Goal: Transaction & Acquisition: Book appointment/travel/reservation

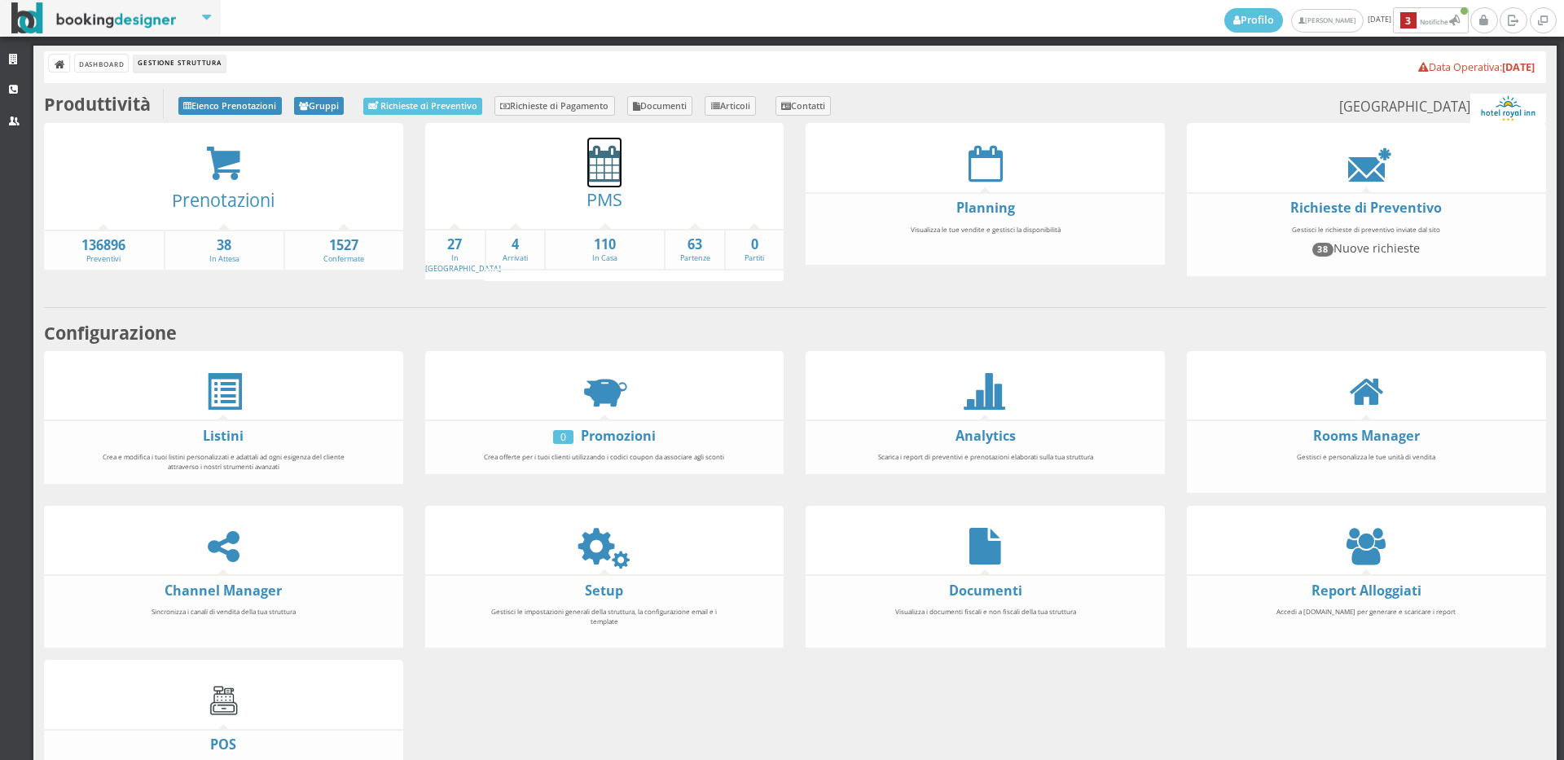
click at [602, 166] on icon at bounding box center [604, 163] width 34 height 37
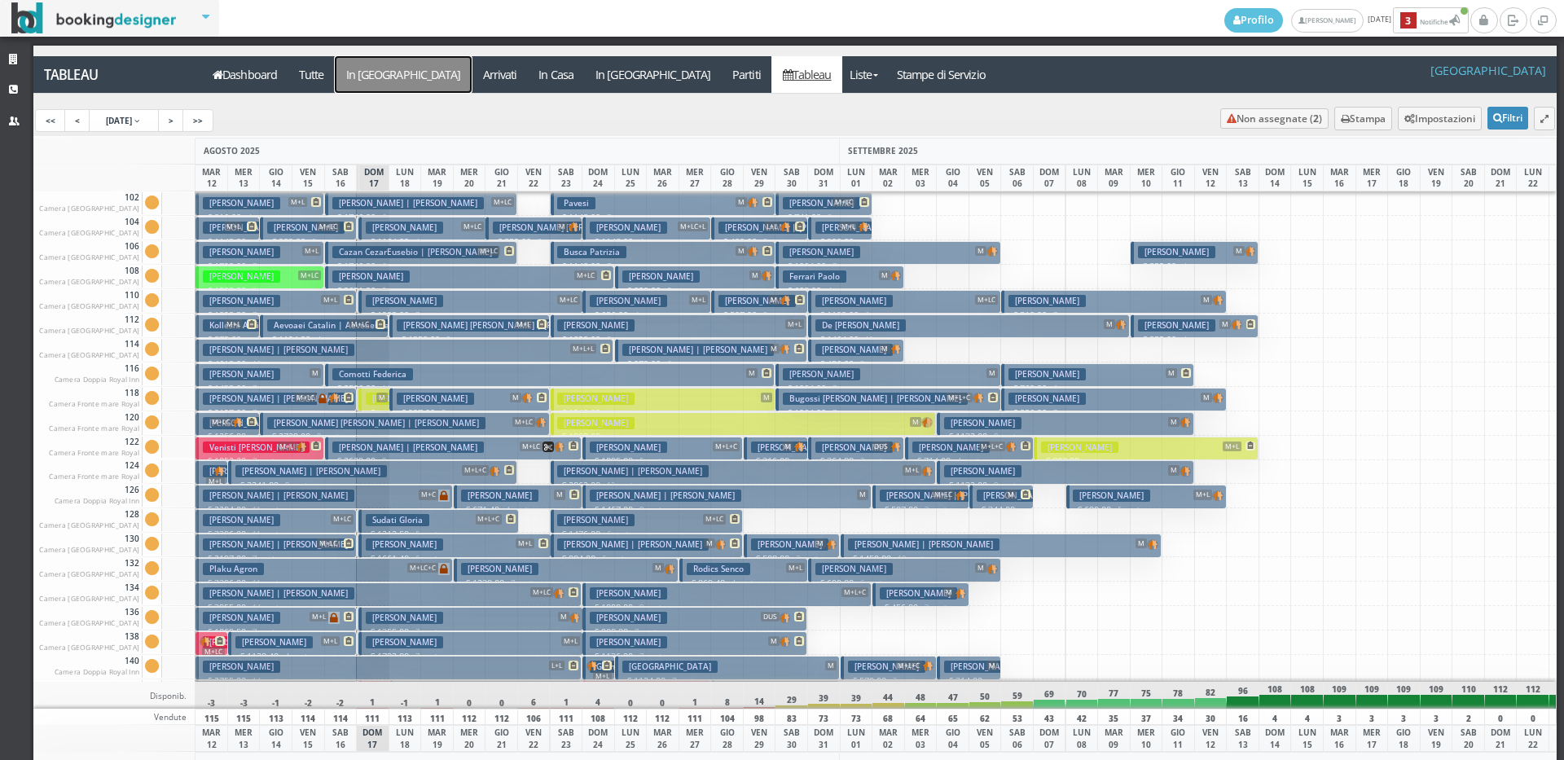
click at [363, 87] on a=pms-arrival-reservations"] "In Arrivo" at bounding box center [403, 74] width 137 height 37
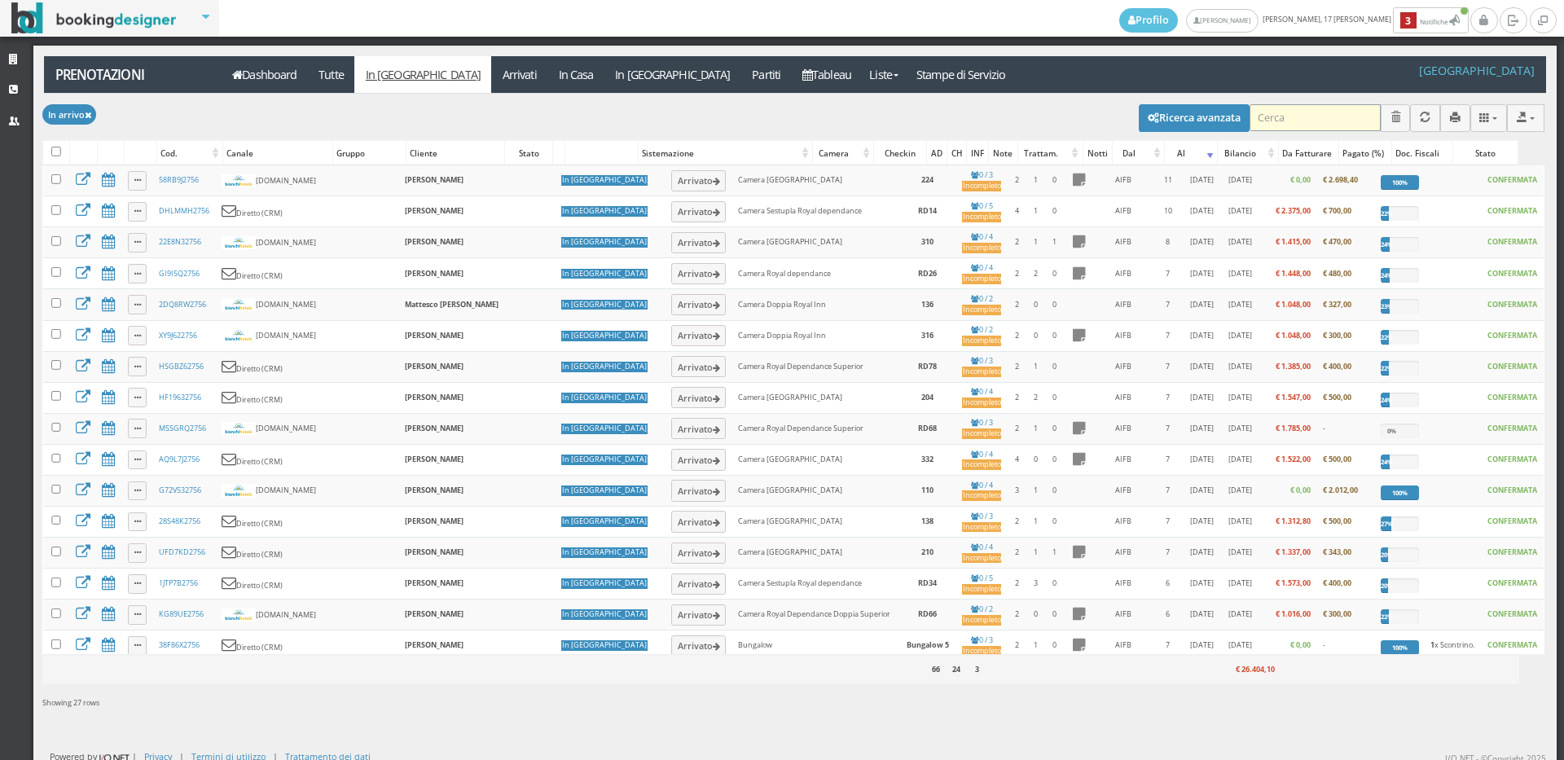
click at [1341, 119] on input "search" at bounding box center [1314, 117] width 131 height 27
type input "scibilia"
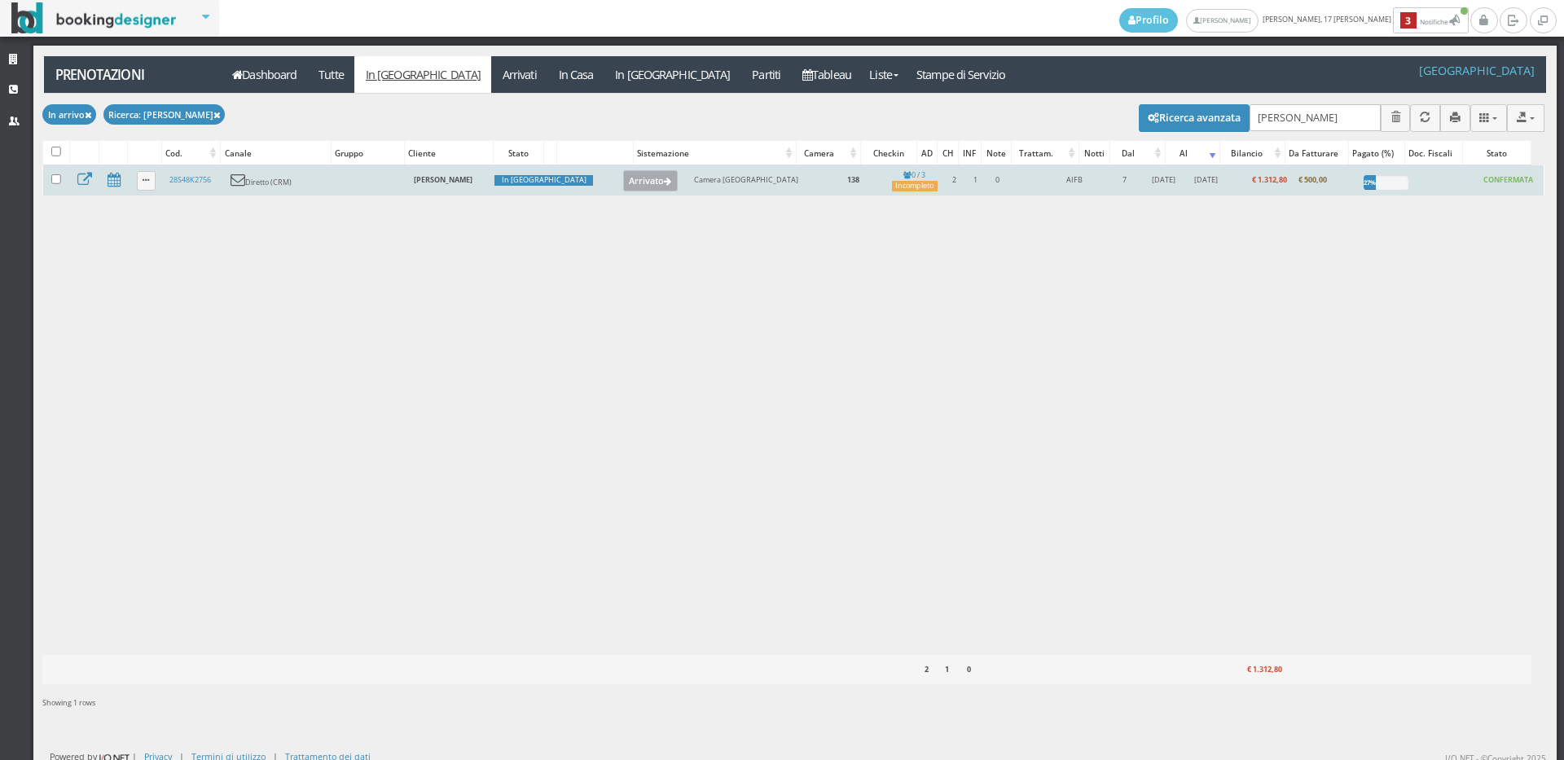
click at [623, 181] on button "Arrivato" at bounding box center [650, 180] width 55 height 21
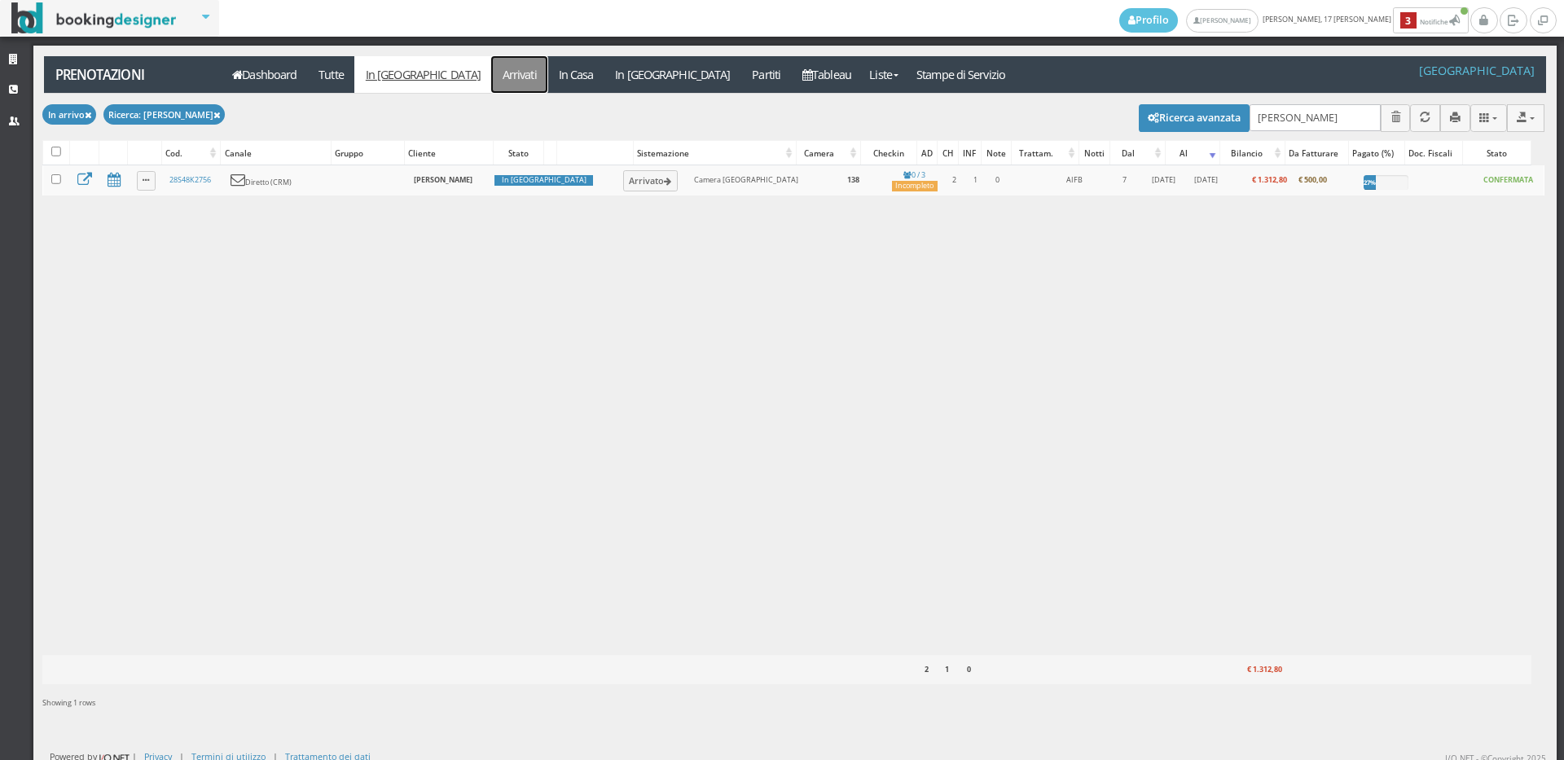
click at [491, 75] on link "Arrivati" at bounding box center [519, 74] width 56 height 37
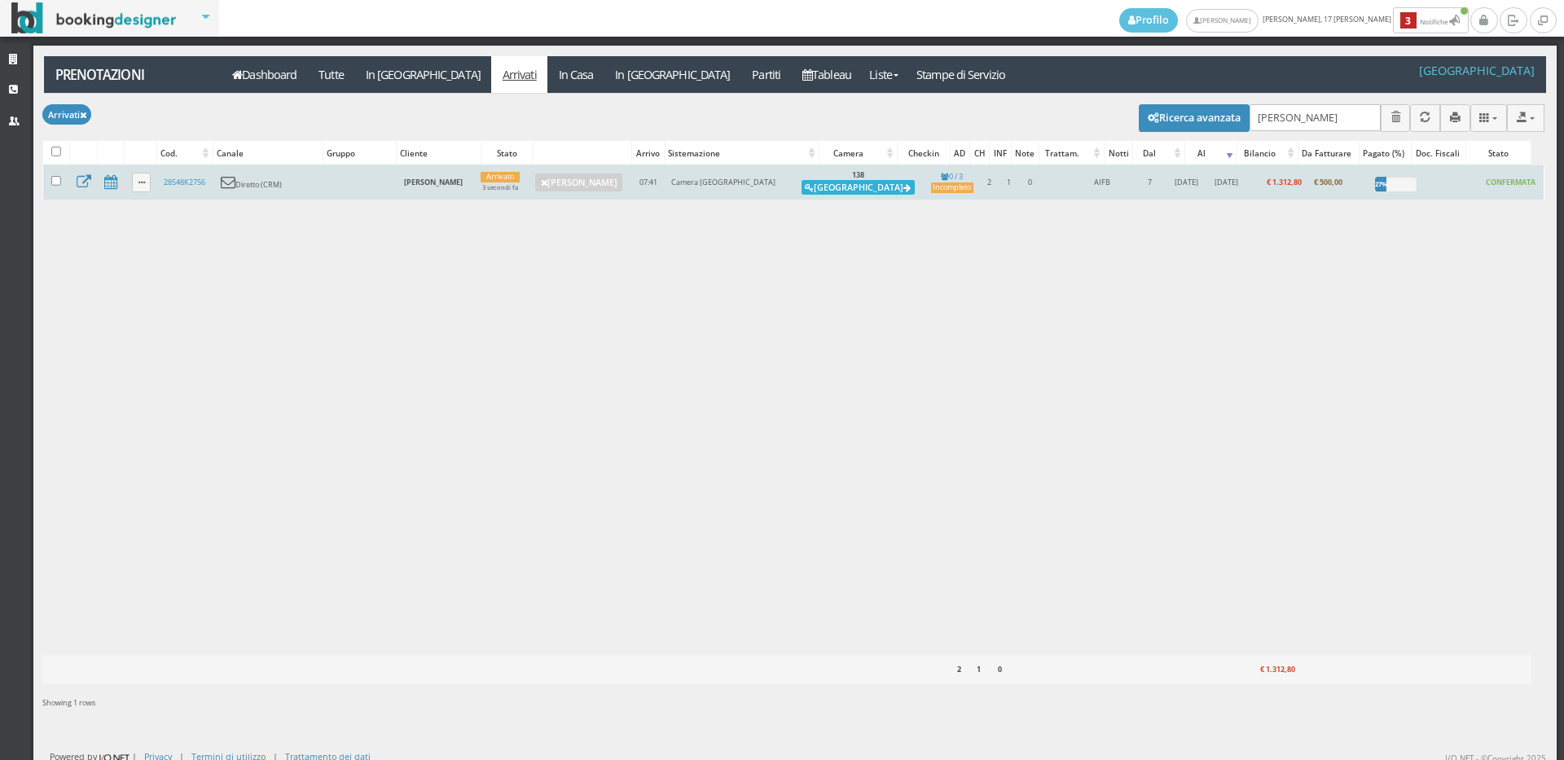
click at [869, 191] on button "Alloggia" at bounding box center [857, 187] width 113 height 15
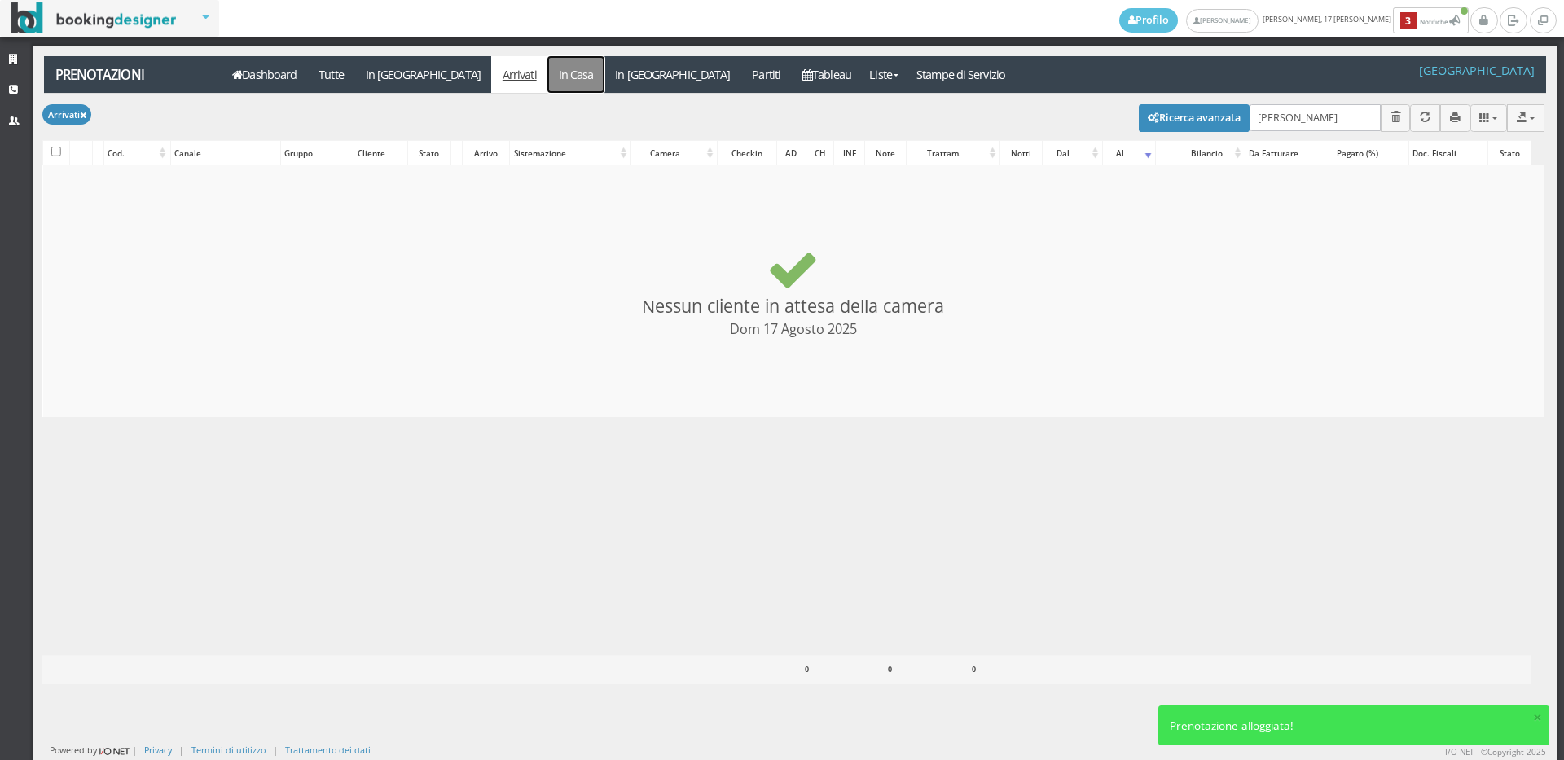
checkbox input "false"
click at [547, 73] on link "In Casa" at bounding box center [575, 74] width 57 height 37
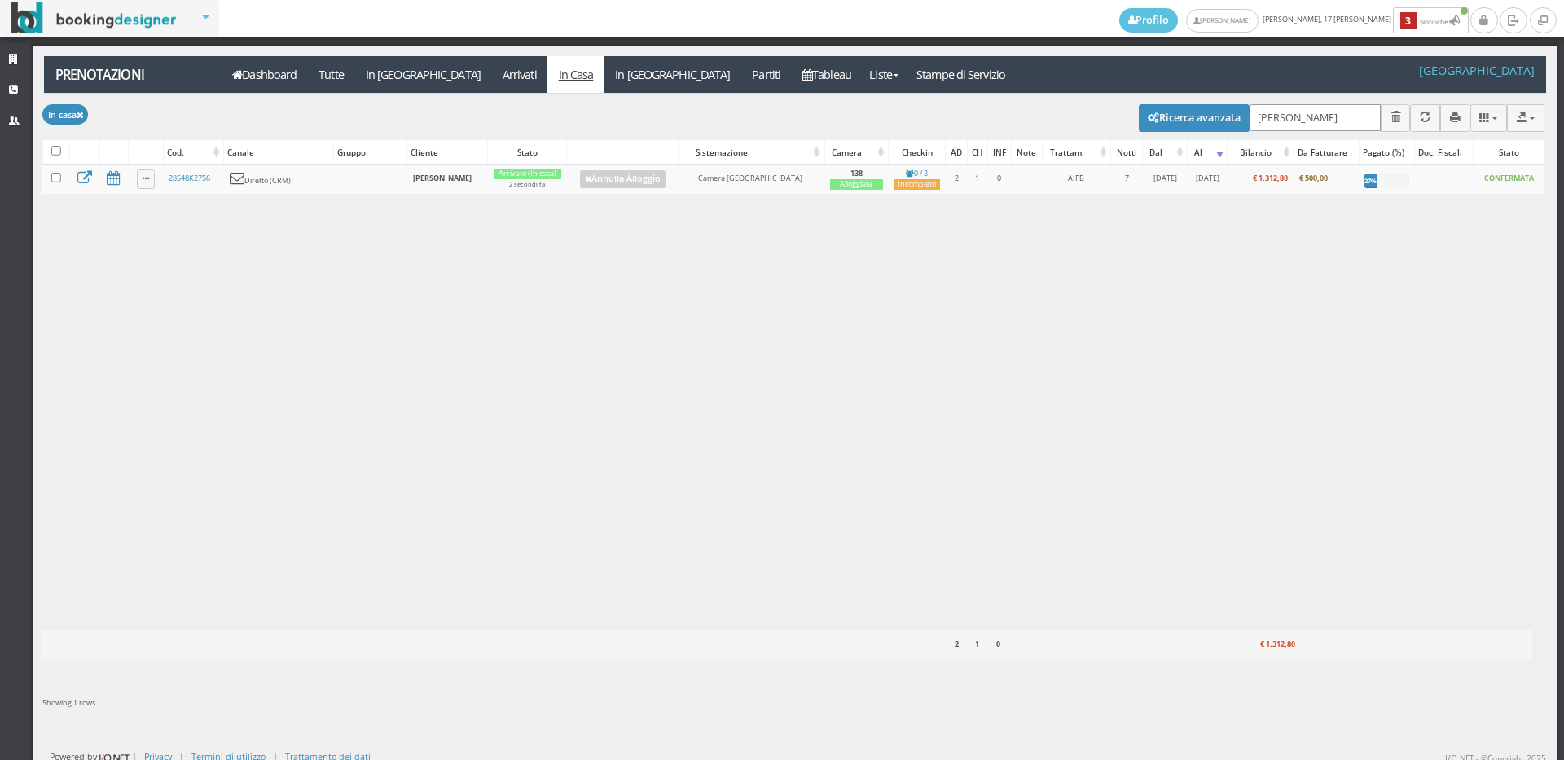
click at [1306, 121] on input "scibilia" at bounding box center [1314, 117] width 131 height 27
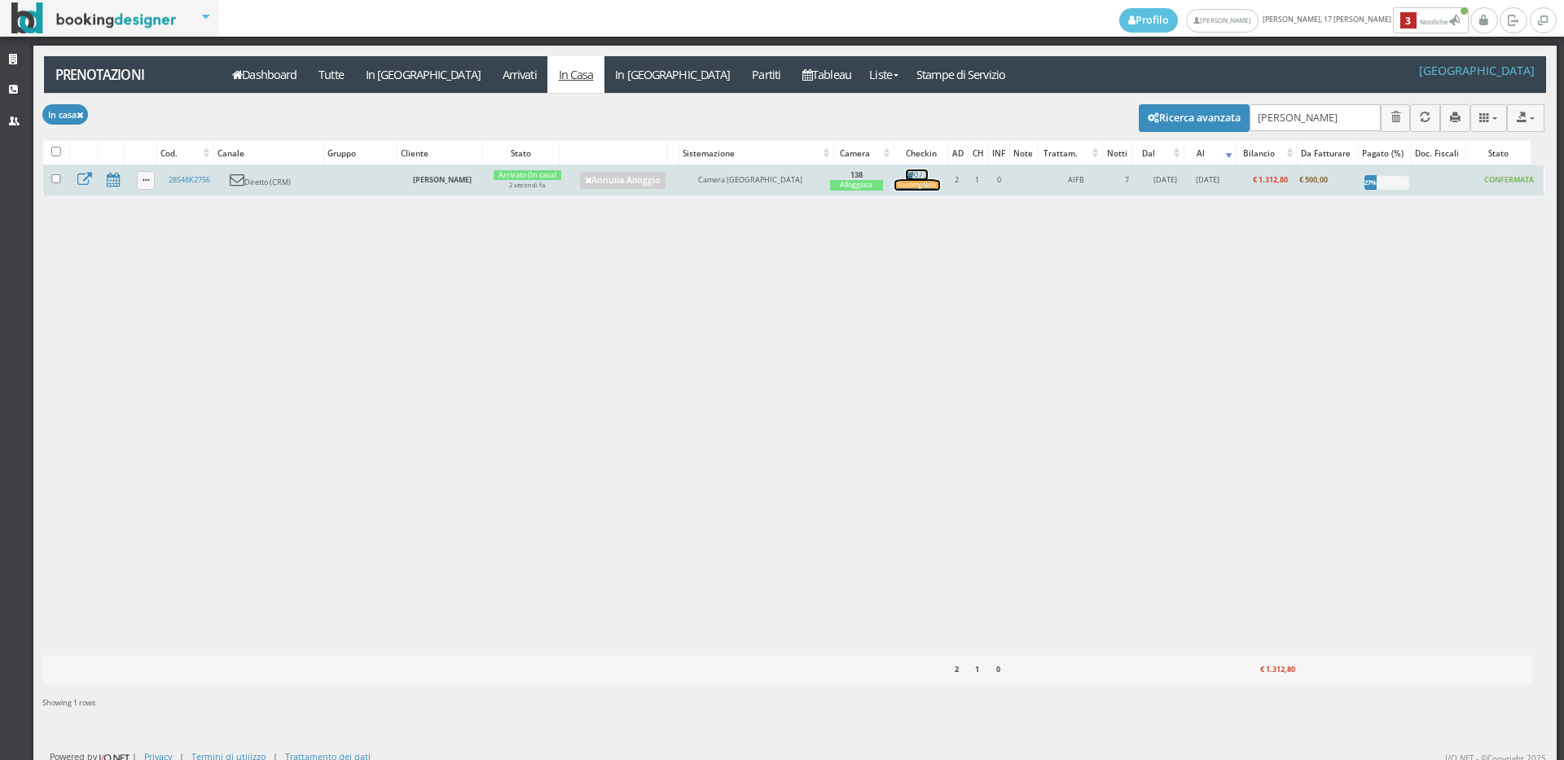
click at [924, 187] on div "Incompleto" at bounding box center [917, 185] width 46 height 11
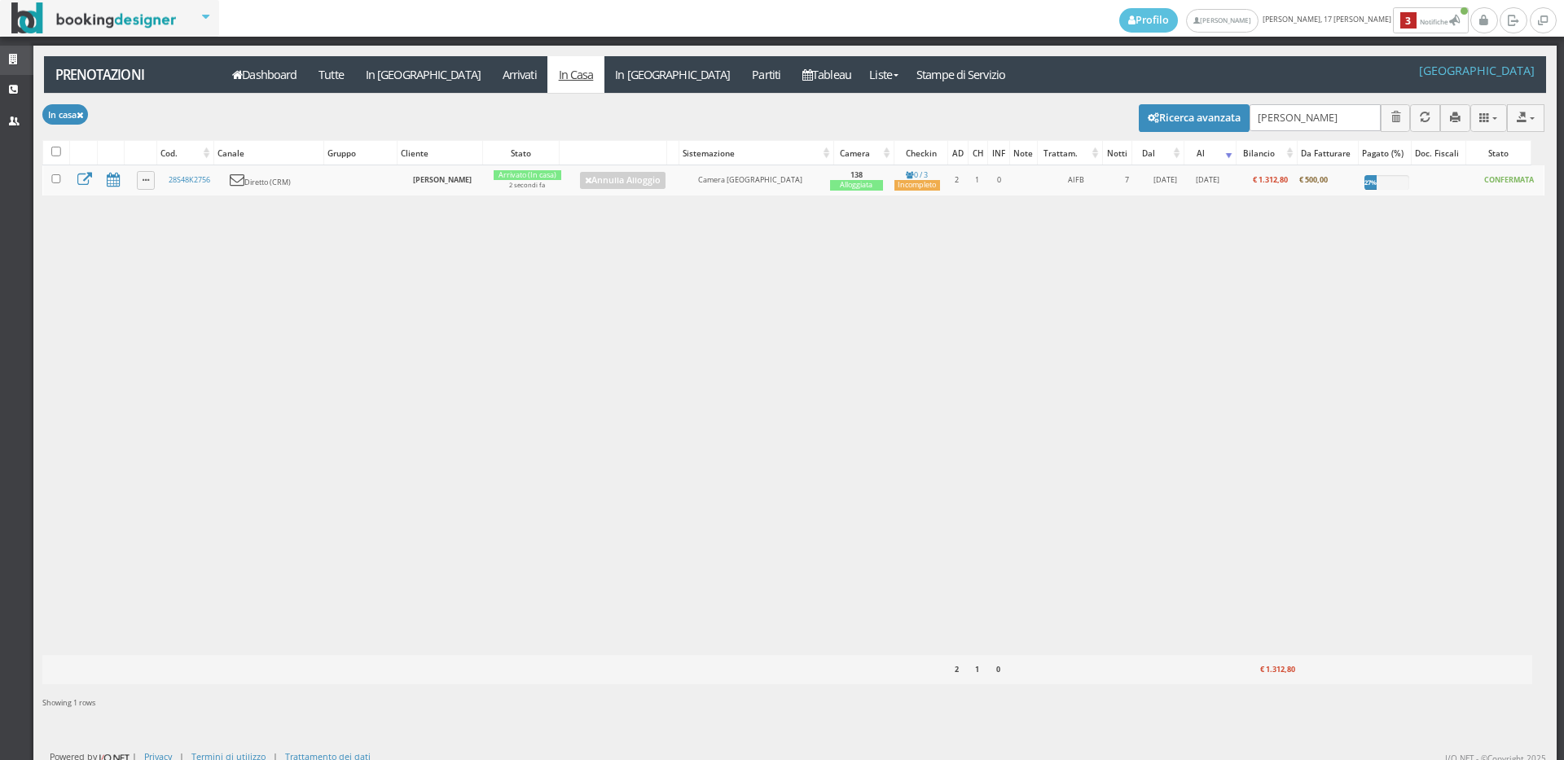
click at [1, 59] on link "Strutture" at bounding box center [16, 60] width 33 height 29
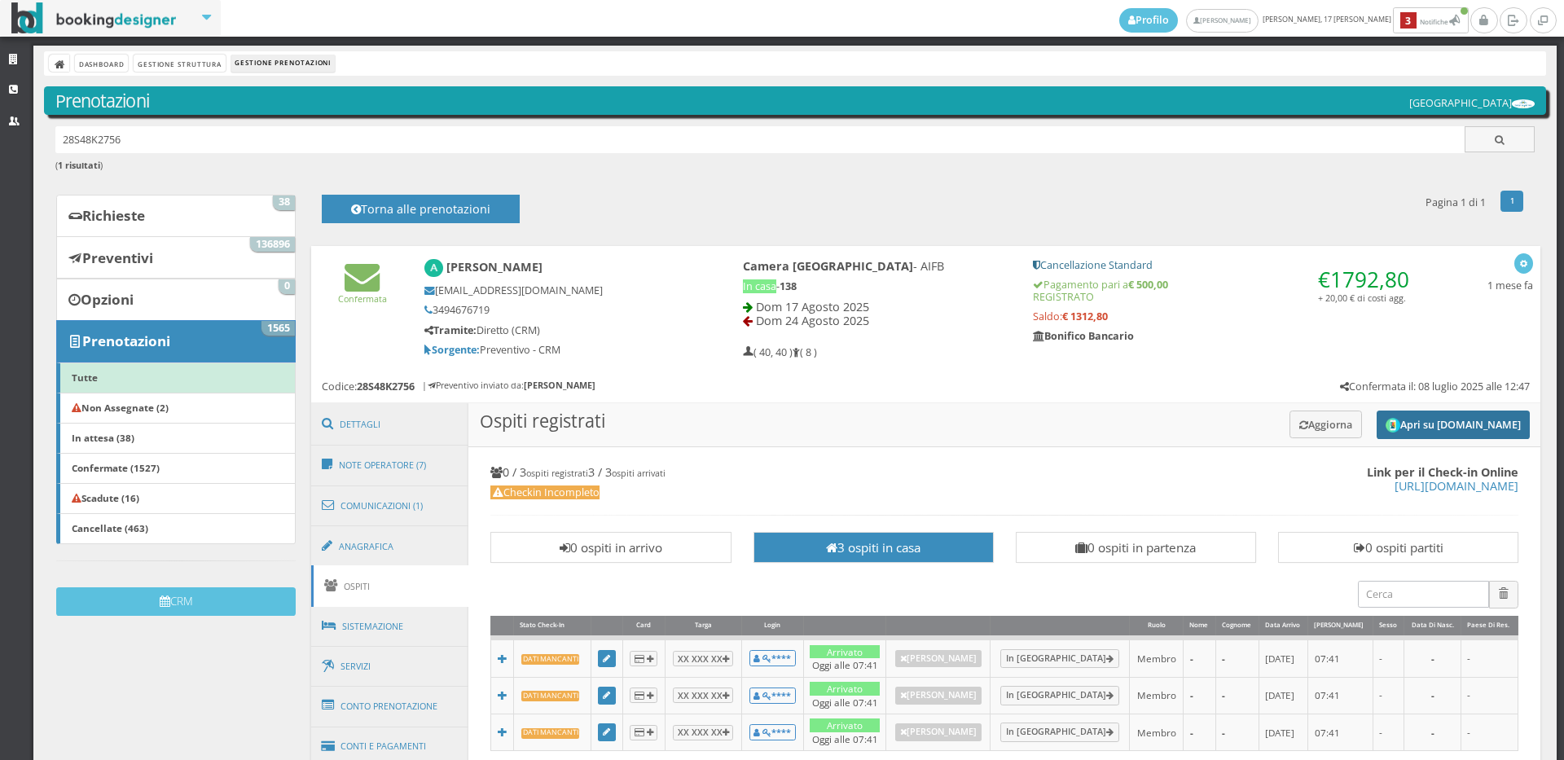
click at [1396, 427] on button "Apri su Online-Check.in" at bounding box center [1452, 424] width 153 height 29
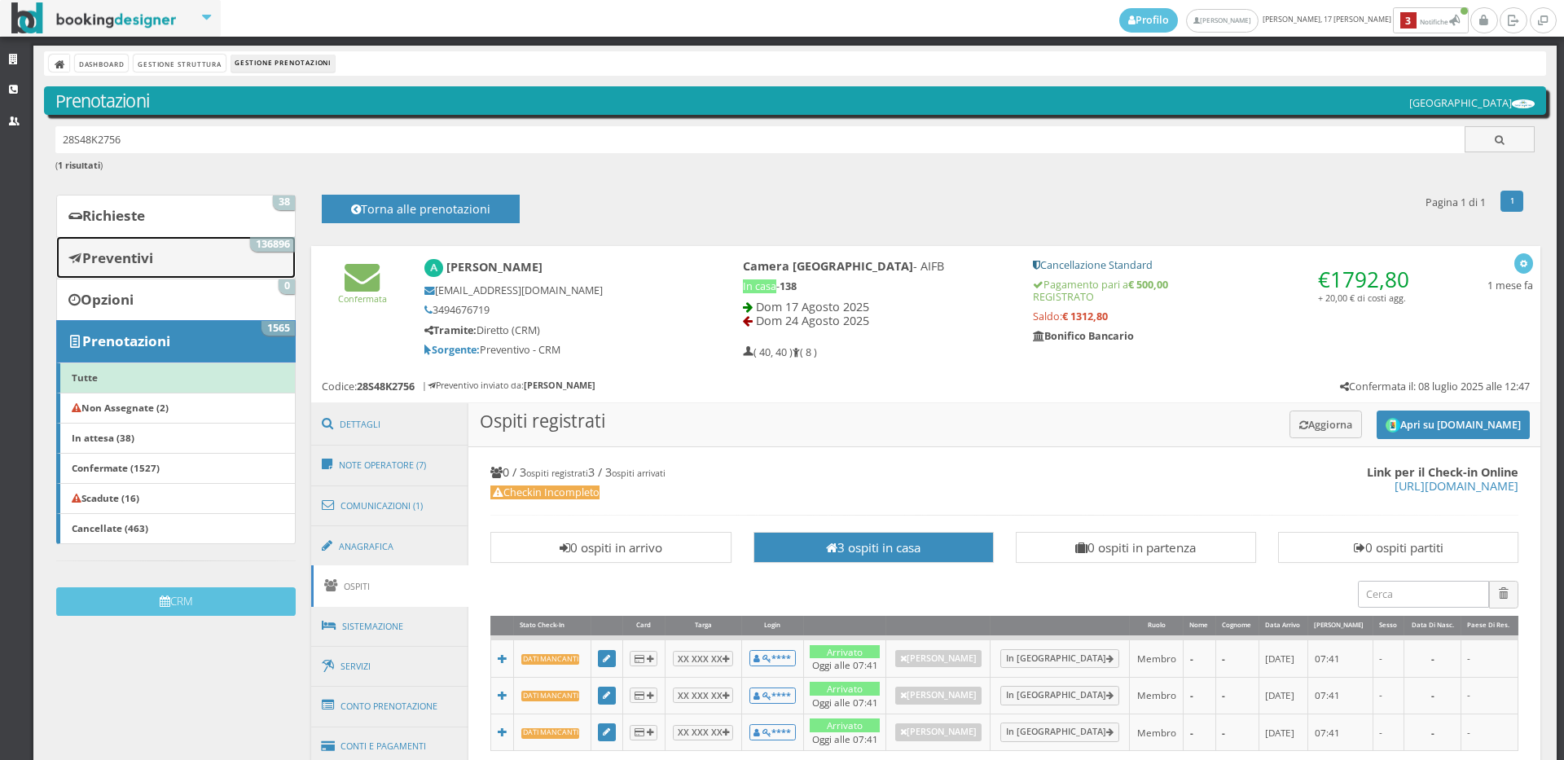
click at [190, 244] on link "Preventivi 136896" at bounding box center [175, 257] width 239 height 42
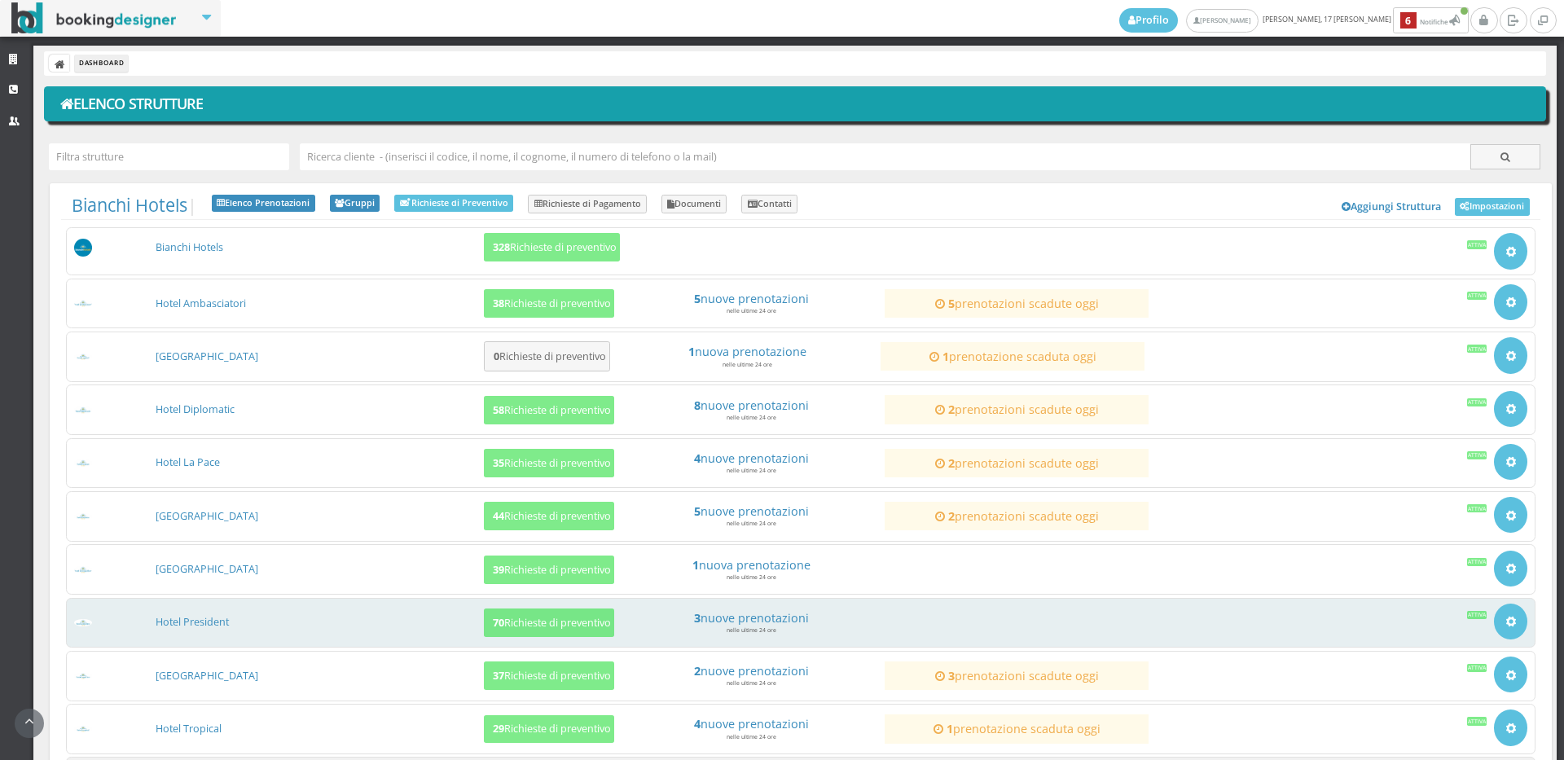
scroll to position [156, 0]
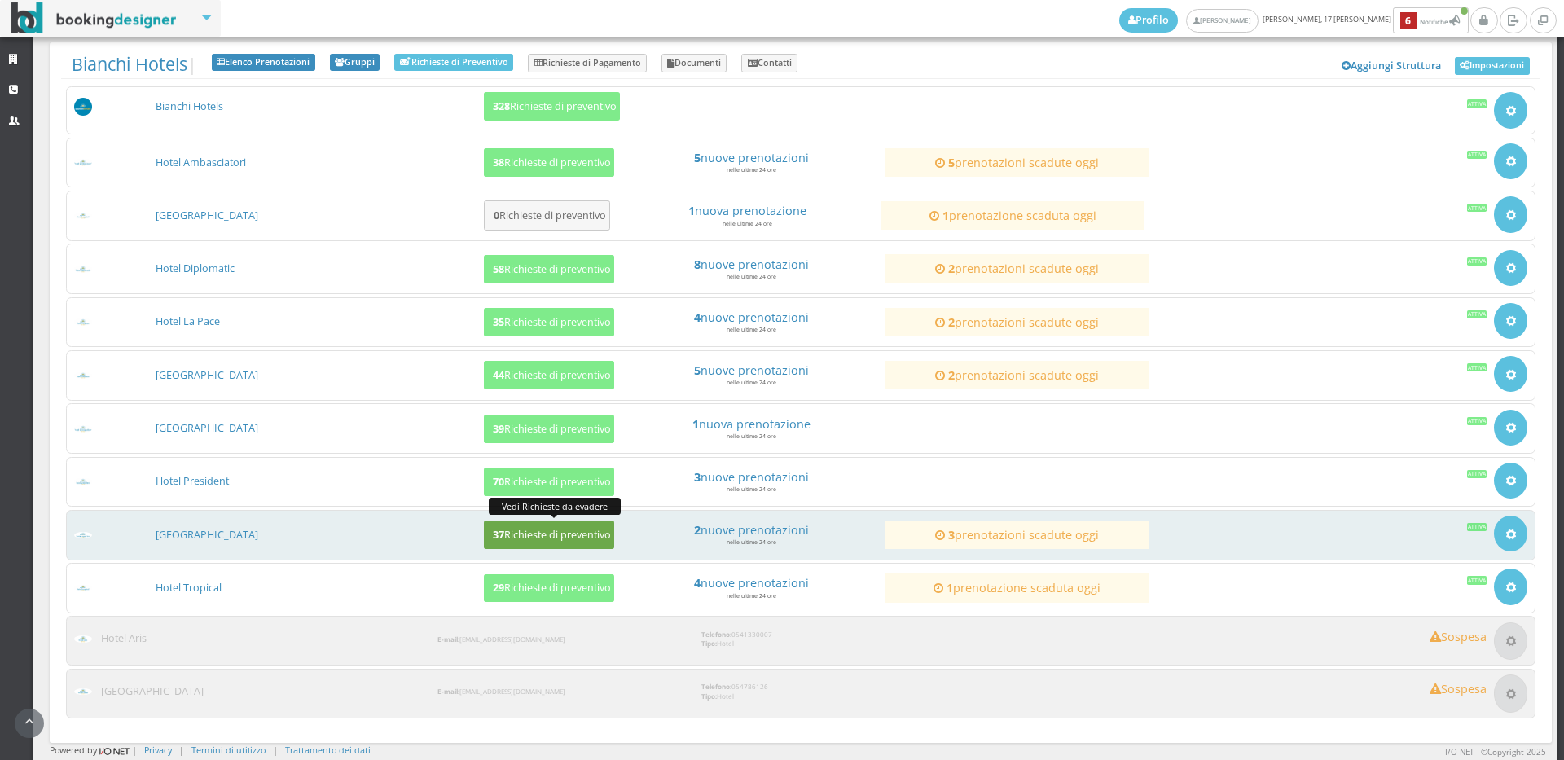
click at [520, 521] on button "37 Richieste di preventivo" at bounding box center [549, 534] width 130 height 29
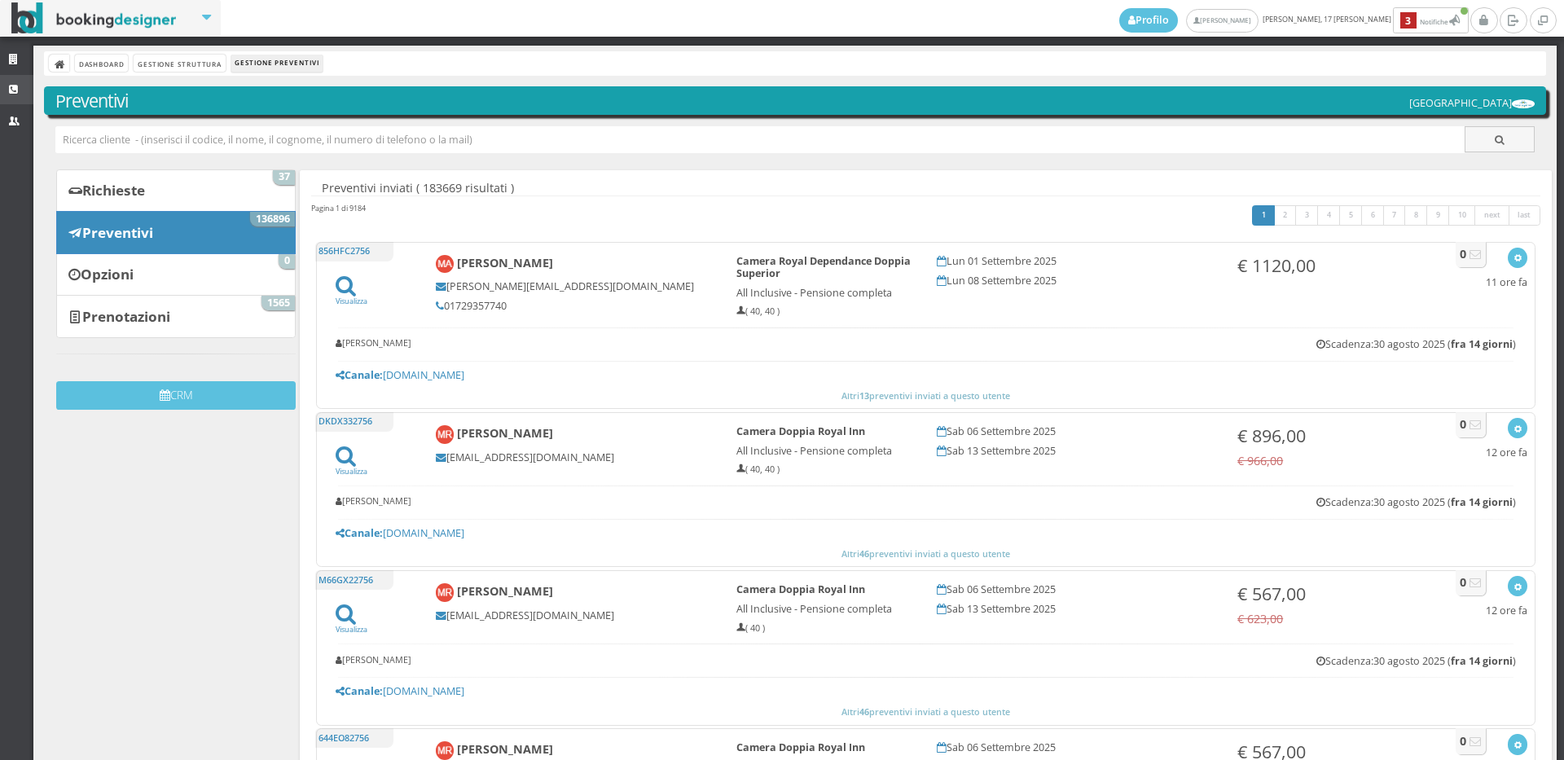
click at [15, 86] on icon at bounding box center [15, 90] width 13 height 11
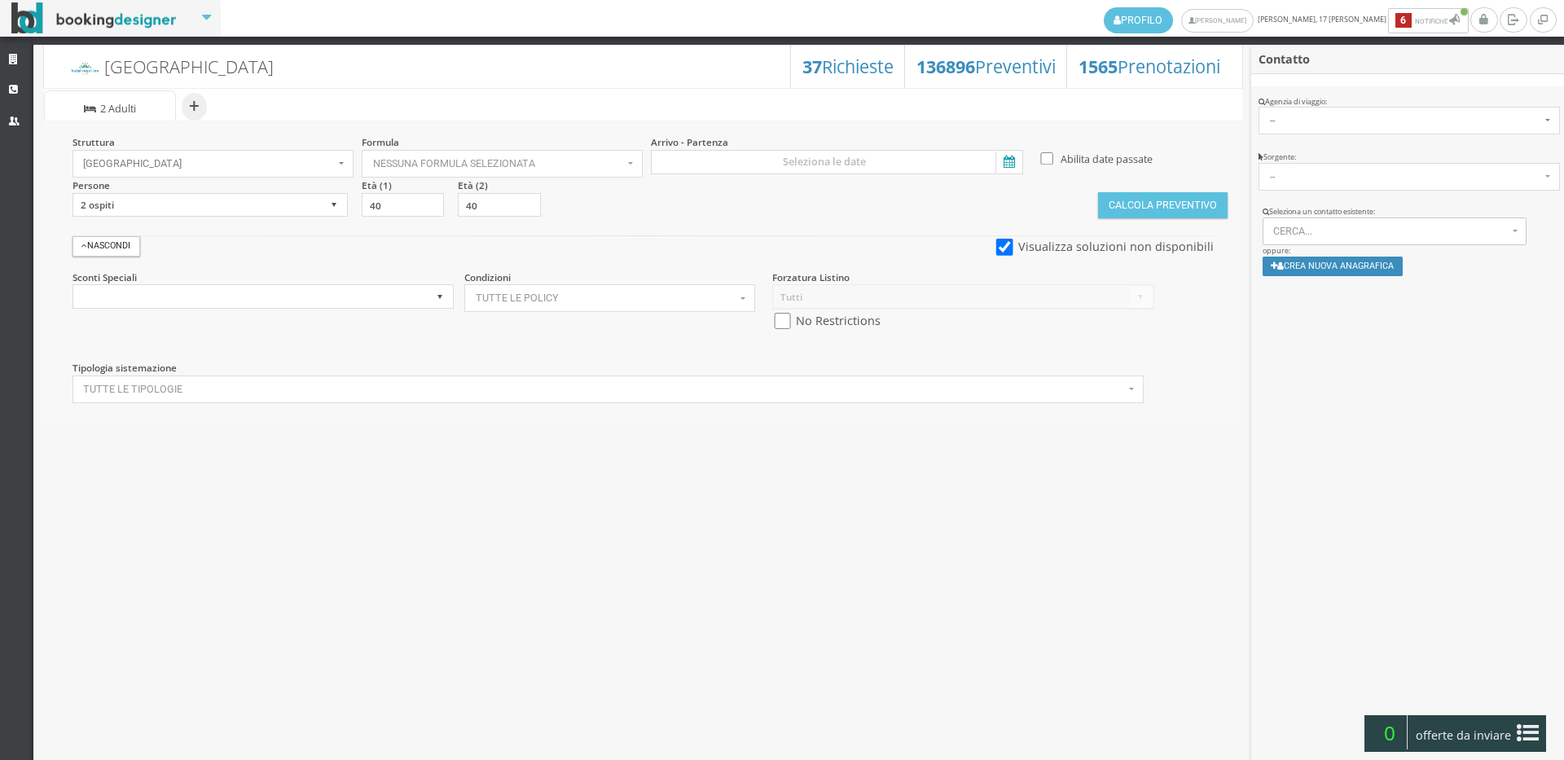
select select
click at [1333, 237] on button "Cerca..." at bounding box center [1394, 231] width 265 height 28
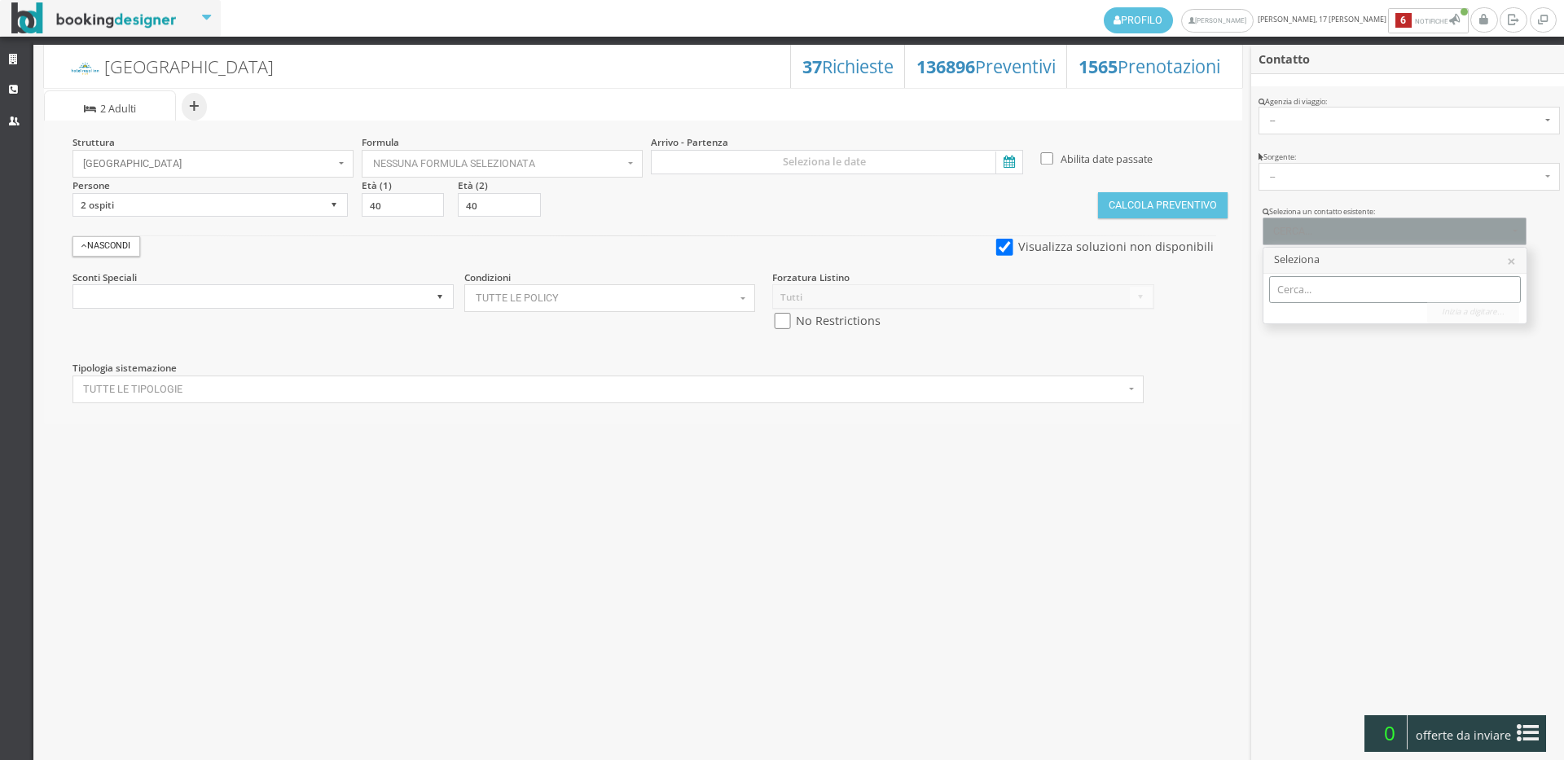
paste input "[EMAIL_ADDRESS][DOMAIN_NAME]"
type input "khadar1983_bulciago@hotmail.i"
click at [1304, 317] on span "[PERSON_NAME] | [EMAIL_ADDRESS][DOMAIN_NAME] Telef.: 3479222891" at bounding box center [1454, 316] width 328 height 14
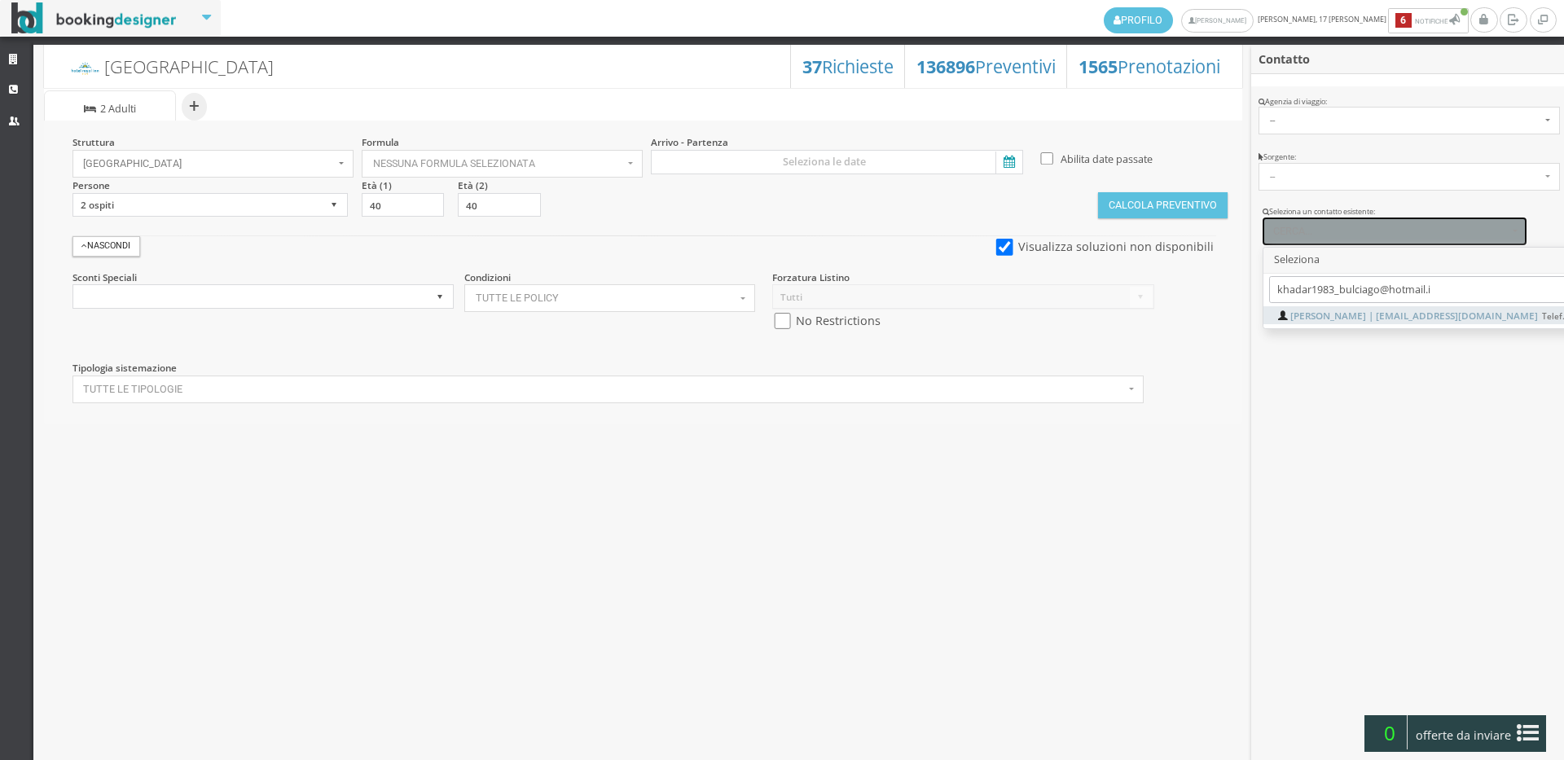
select select "7b942c85c8aa11edafbc0af7f7f8dda6"
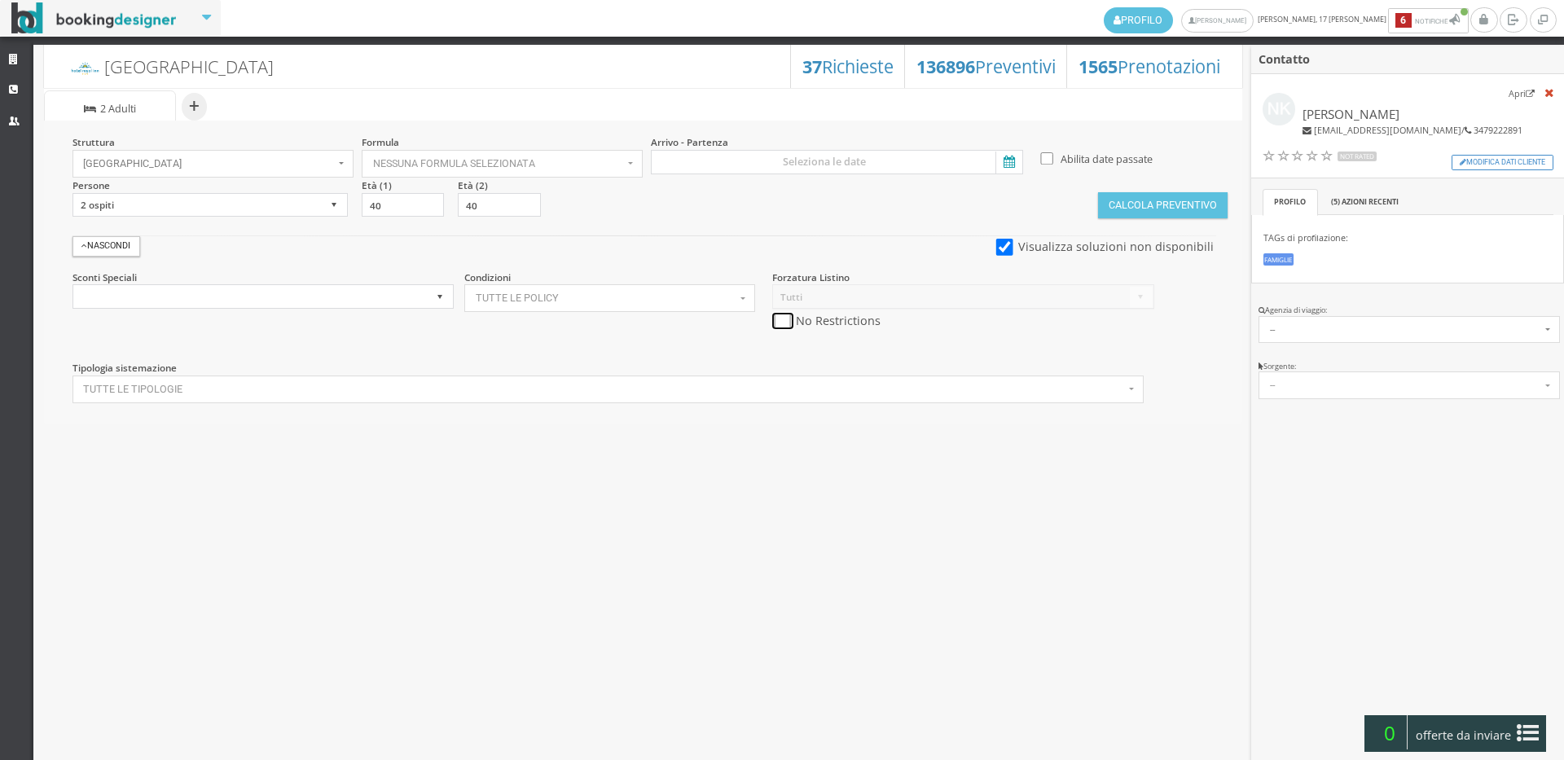
click at [777, 319] on input "checkbox" at bounding box center [782, 321] width 20 height 17
checkbox input "true"
click at [797, 156] on input at bounding box center [837, 162] width 372 height 24
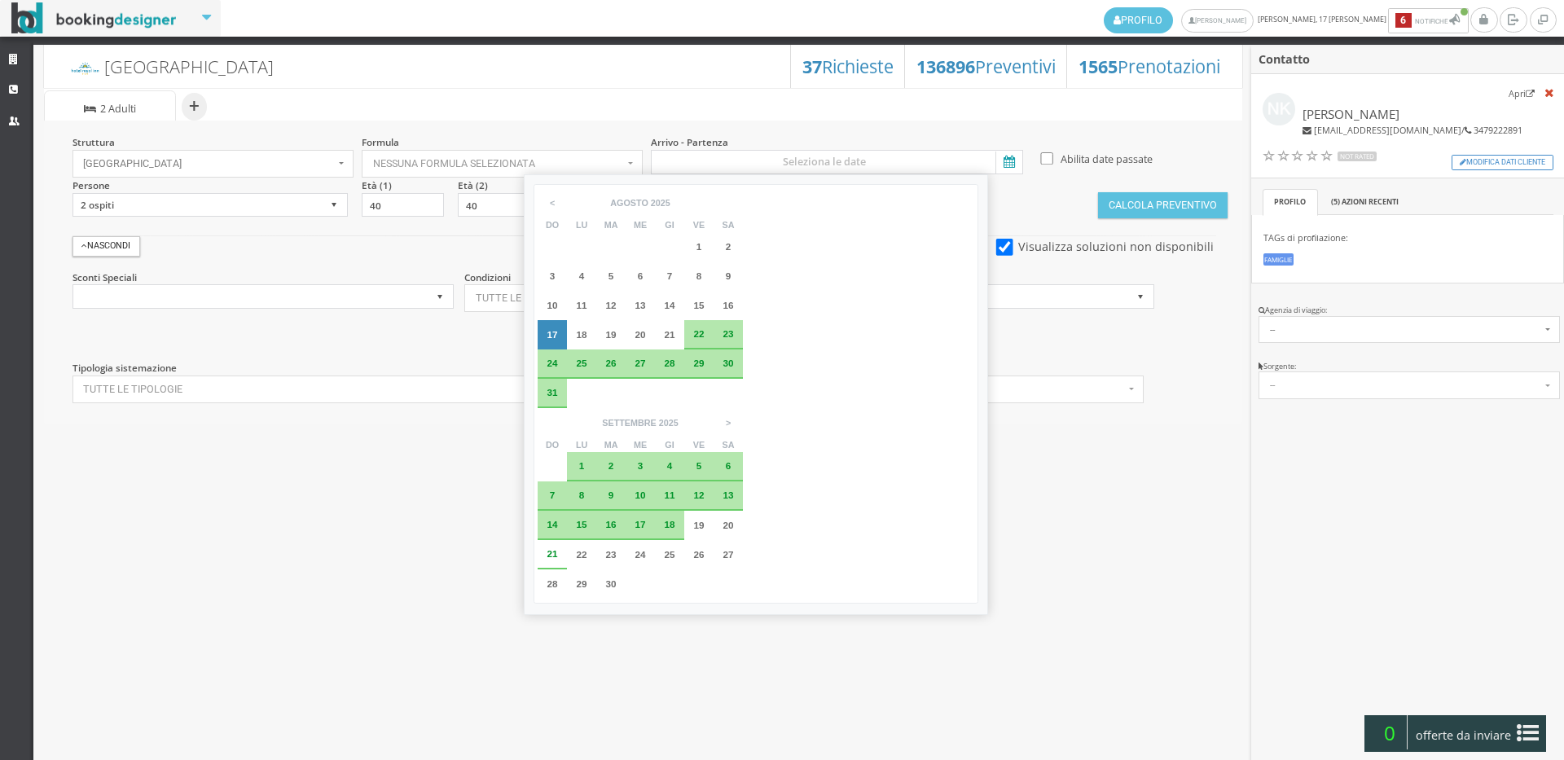
click at [596, 452] on div "1" at bounding box center [581, 466] width 29 height 29
